Goal: Transaction & Acquisition: Purchase product/service

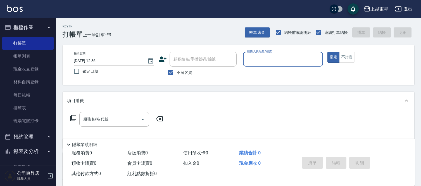
scroll to position [23, 0]
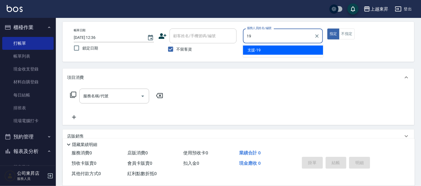
type input "支援-19"
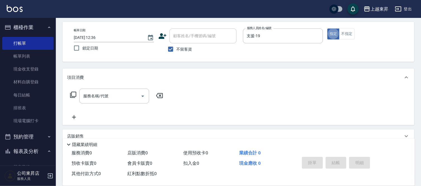
type button "true"
click at [346, 35] on button "不指定" at bounding box center [347, 33] width 16 height 11
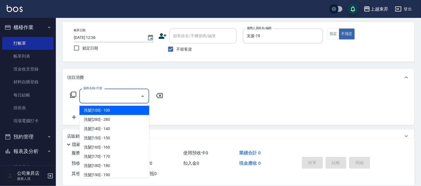
click at [116, 99] on input "服務名稱/代號" at bounding box center [110, 96] width 56 height 10
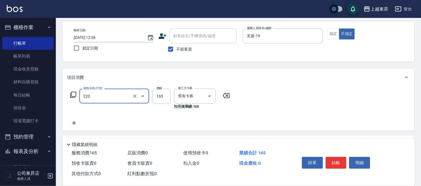
type input "洗髮卡券(165)(220)"
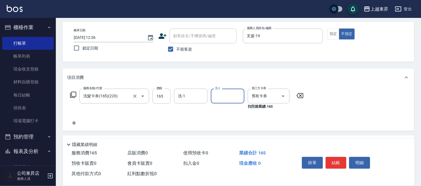
type input "2"
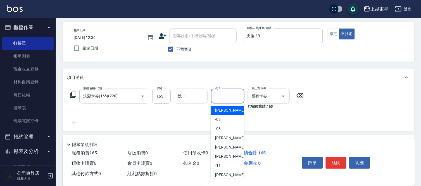
click at [191, 94] on input "洗-1" at bounding box center [191, 96] width 28 height 10
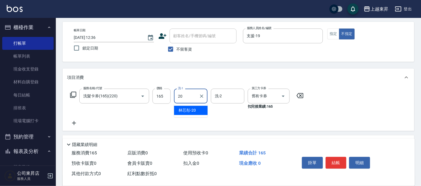
type input "林芯彤-20"
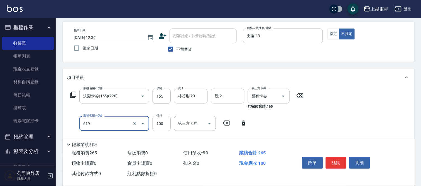
type input "[PERSON_NAME].玻酸.晶膜.水療(619)"
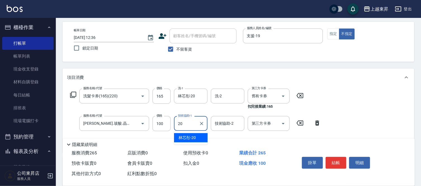
type input "林芯彤-20"
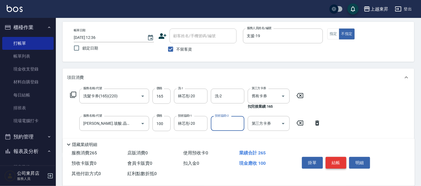
click at [330, 160] on button "結帳" at bounding box center [336, 163] width 21 height 12
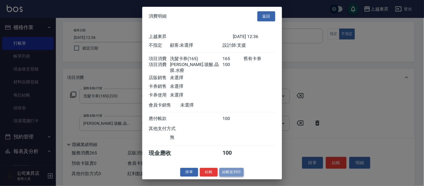
click at [234, 170] on button "結帳並列印" at bounding box center [231, 172] width 24 height 9
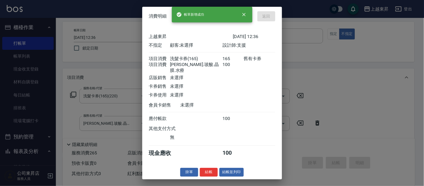
type input "[DATE] 13:20"
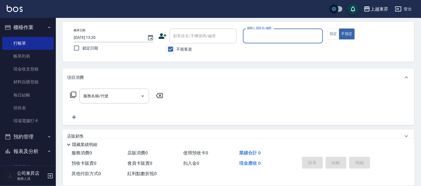
click at [172, 50] on input "不留客資" at bounding box center [171, 49] width 12 height 12
checkbox input "false"
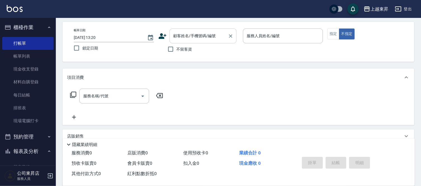
click at [175, 39] on input "顧客姓名/手機號碼/編號" at bounding box center [199, 36] width 54 height 10
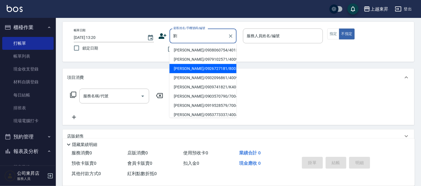
click at [184, 69] on li "[PERSON_NAME]/0926727181/80056" at bounding box center [203, 68] width 67 height 9
type input "[PERSON_NAME]/0926727181/80056"
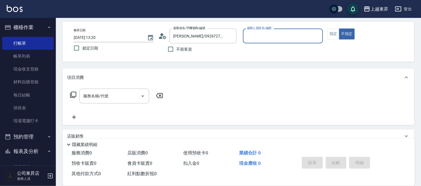
type input "[PERSON_NAME]-08"
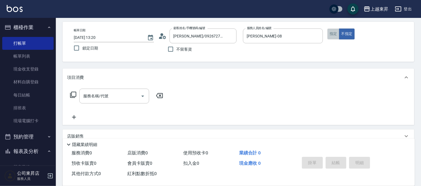
click at [336, 35] on button "指定" at bounding box center [333, 33] width 12 height 11
click at [122, 98] on input "服務名稱/代號" at bounding box center [110, 96] width 56 height 10
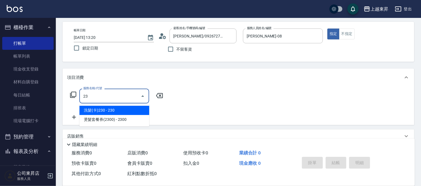
click at [119, 105] on ul "洗髮(卡)230 - 230 燙髮套餐券(2300) - 2300" at bounding box center [114, 114] width 70 height 23
click at [118, 109] on span "洗髮(卡)230 - 230" at bounding box center [114, 110] width 70 height 9
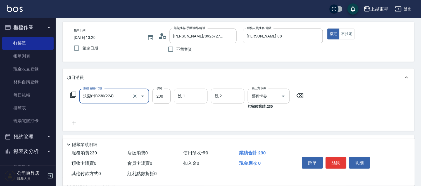
type input "洗髮(卡)230(224)"
click at [194, 100] on input "洗-1" at bounding box center [191, 96] width 28 height 10
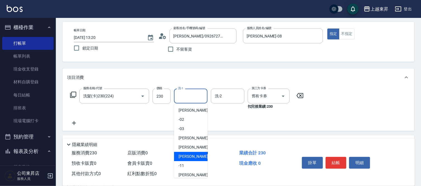
click at [181, 155] on span "[PERSON_NAME]-08" at bounding box center [195, 156] width 35 height 6
type input "[PERSON_NAME]-08"
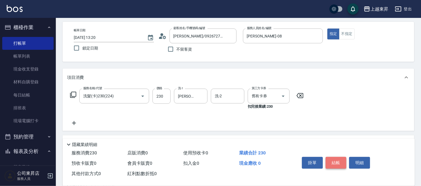
click at [330, 158] on button "結帳" at bounding box center [336, 163] width 21 height 12
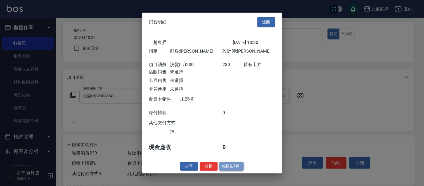
click at [231, 168] on button "結帳並列印" at bounding box center [231, 166] width 24 height 9
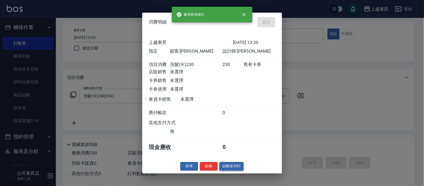
type input "[DATE] 13:22"
